Goal: Obtain resource: Obtain resource

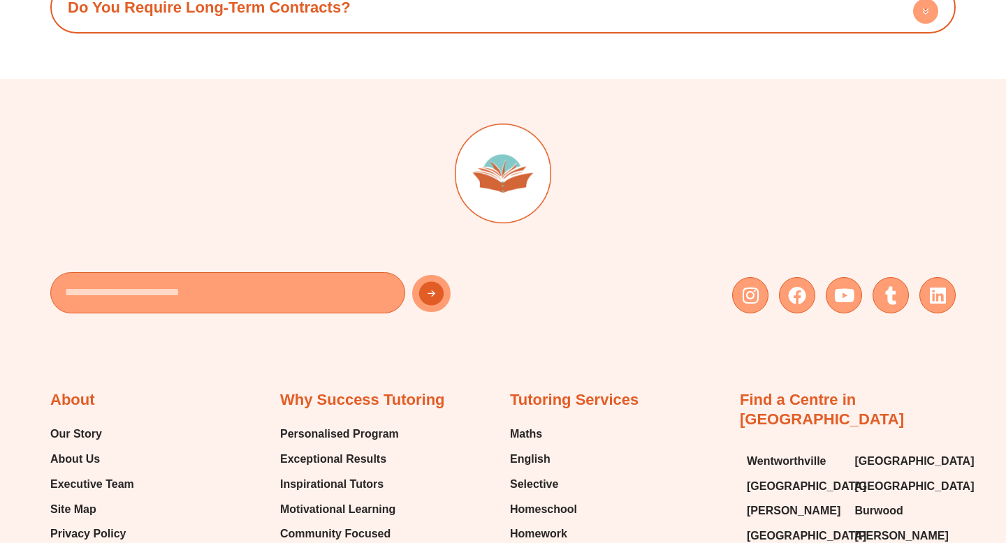
scroll to position [5974, 0]
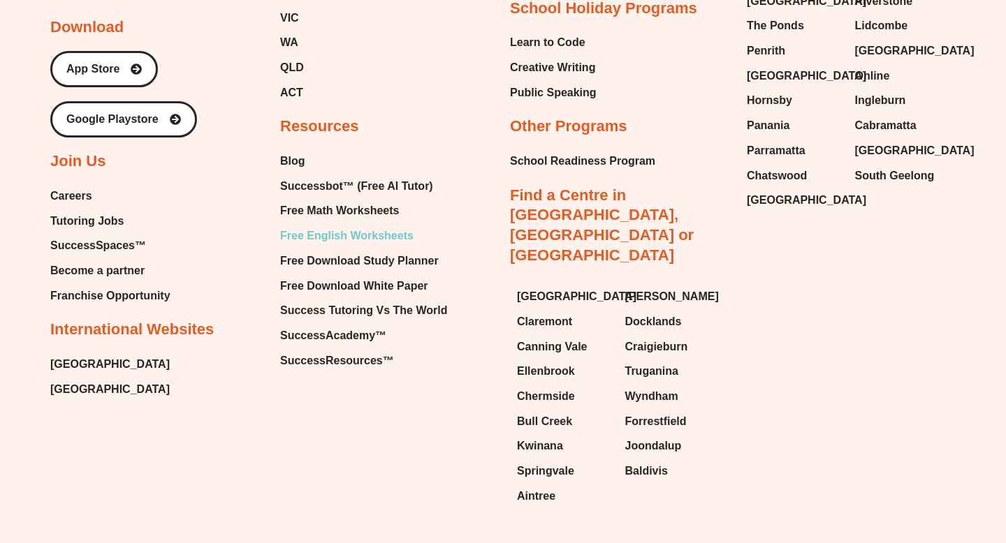
click at [334, 226] on span "Free English Worksheets" at bounding box center [346, 236] width 133 height 21
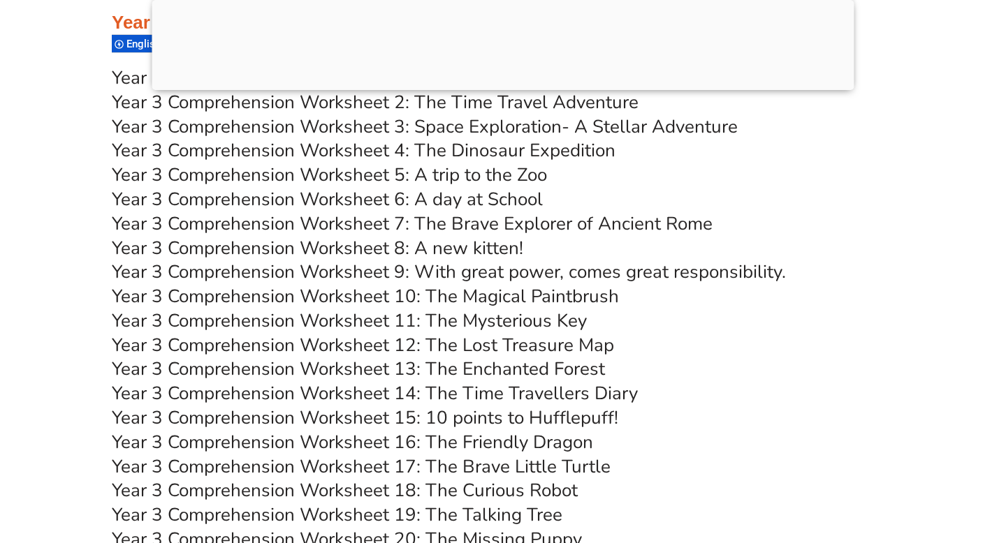
scroll to position [4645, 0]
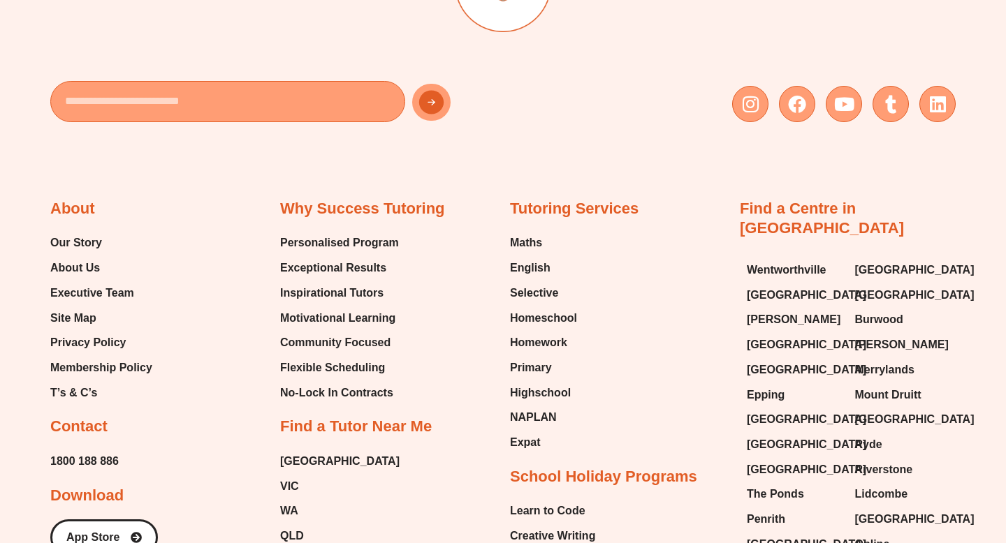
scroll to position [5974, 0]
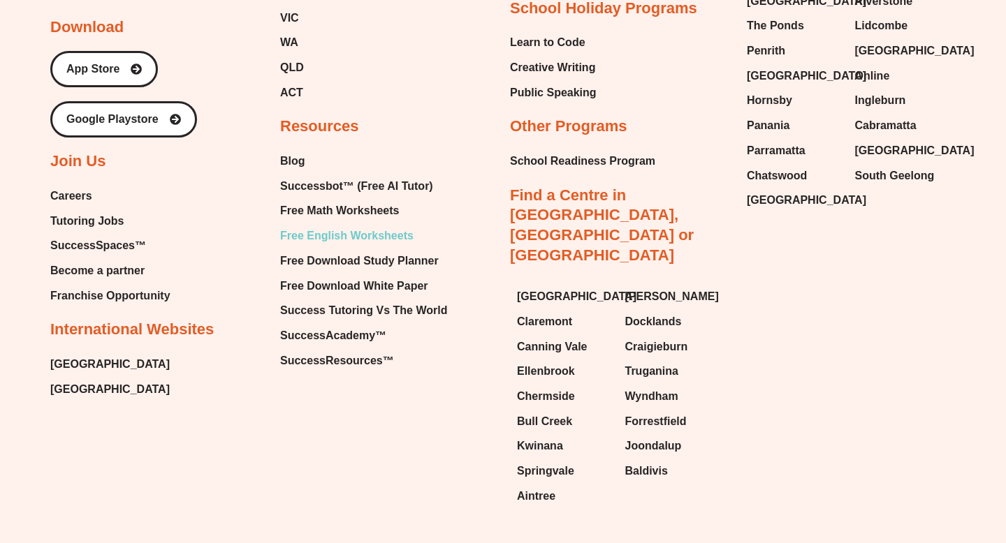
click at [337, 226] on span "Free English Worksheets" at bounding box center [346, 236] width 133 height 21
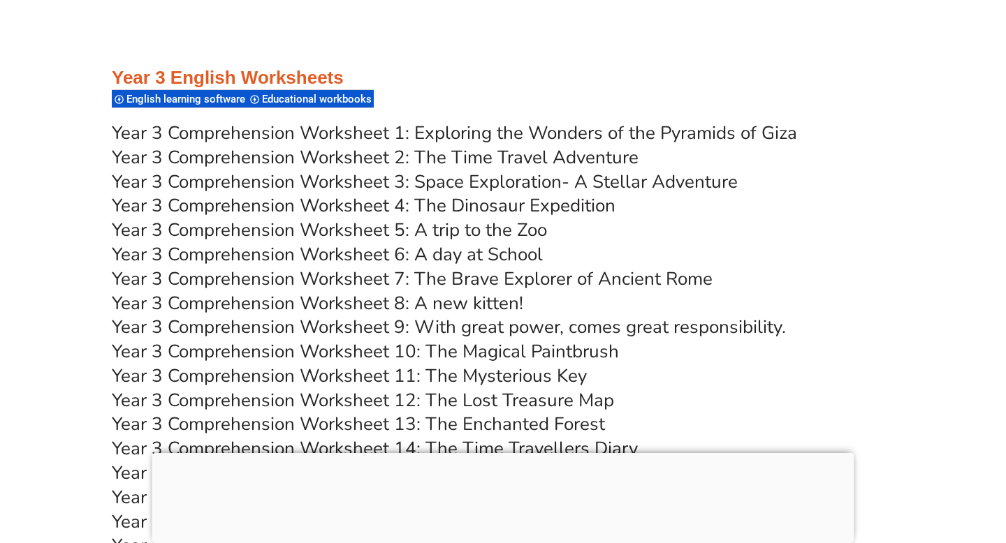
scroll to position [4809, 0]
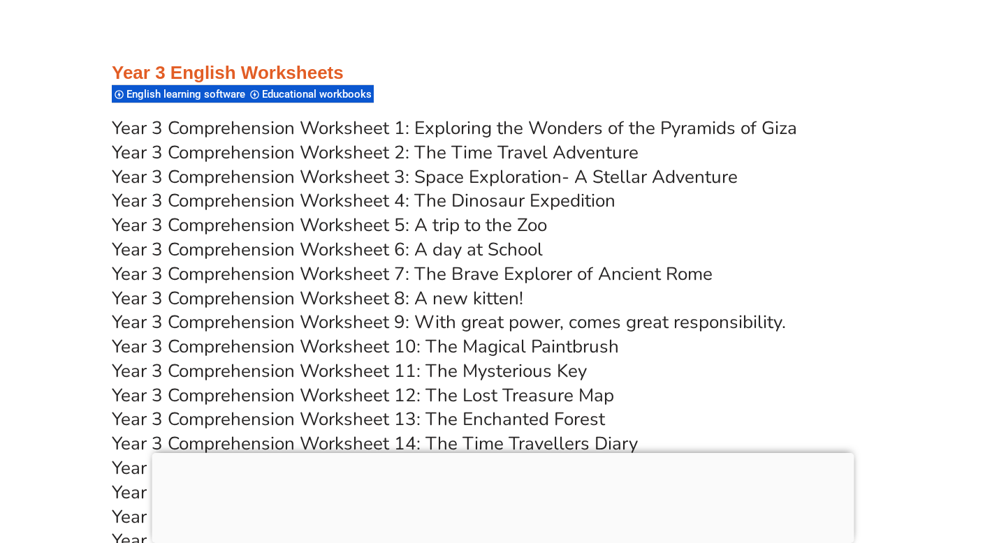
click at [479, 253] on link "Year 3 Comprehension Worksheet 6: A day at School" at bounding box center [327, 249] width 431 height 24
click at [470, 296] on link "Year 3 Comprehension Worksheet 8: A new kitten!" at bounding box center [317, 298] width 411 height 24
